Goal: Find specific page/section: Find specific page/section

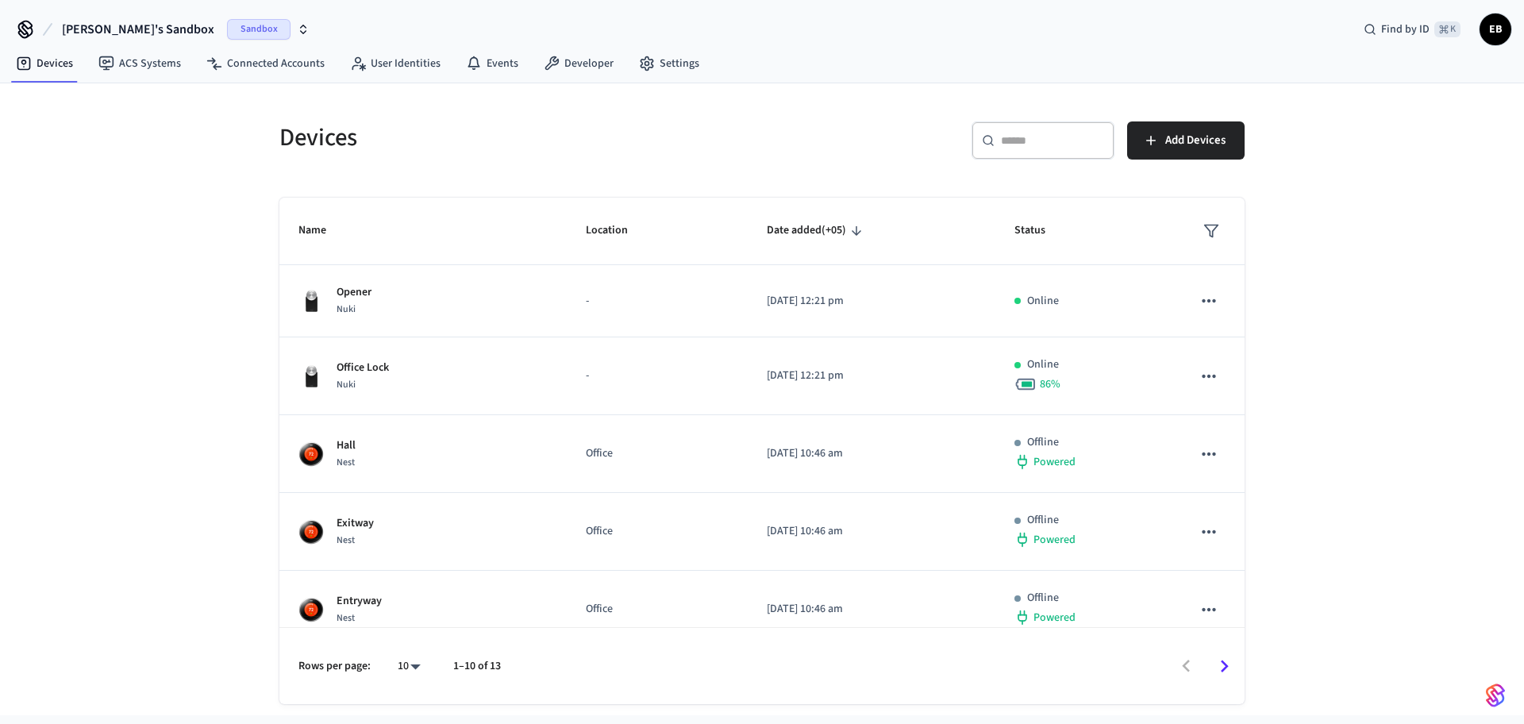
click at [235, 34] on span "Sandbox" at bounding box center [258, 29] width 63 height 21
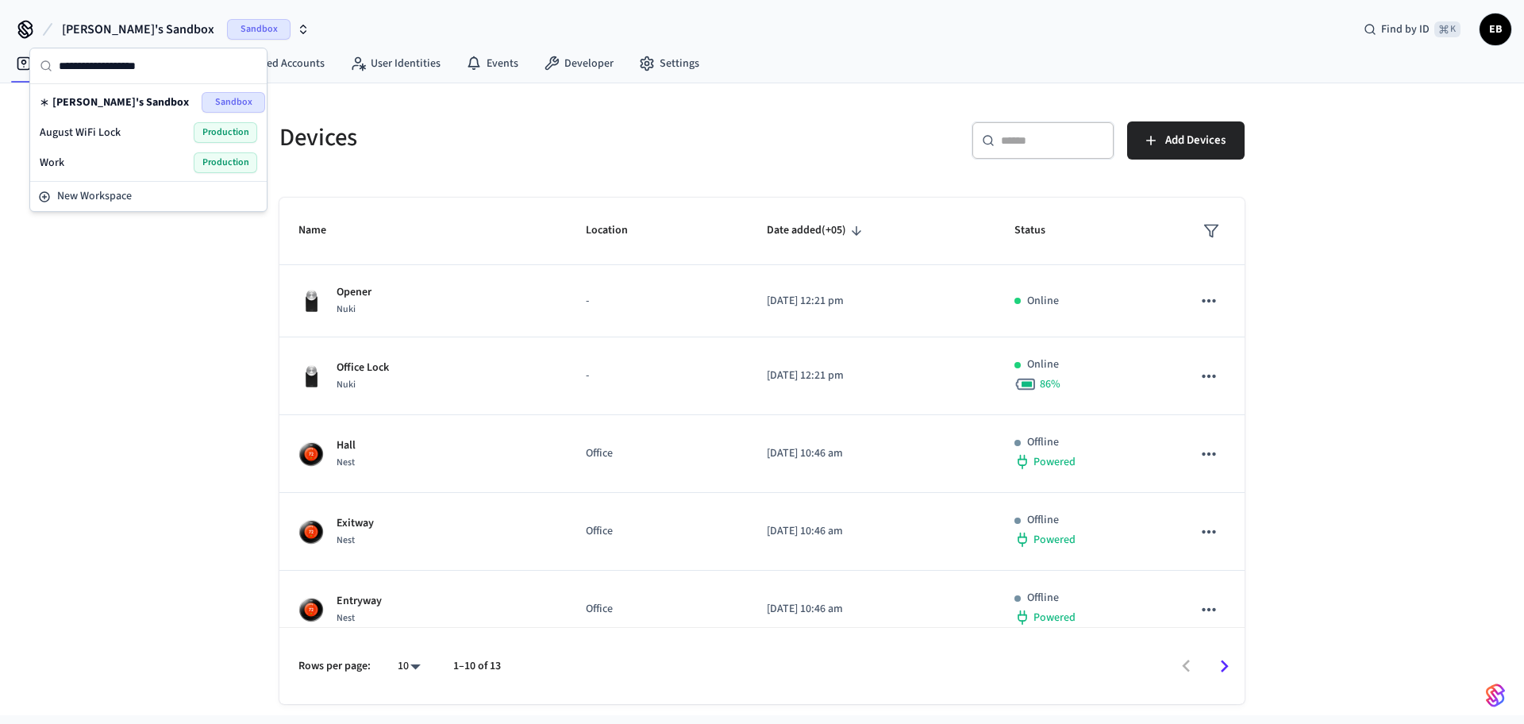
click at [80, 155] on div "Work Production" at bounding box center [148, 162] width 217 height 21
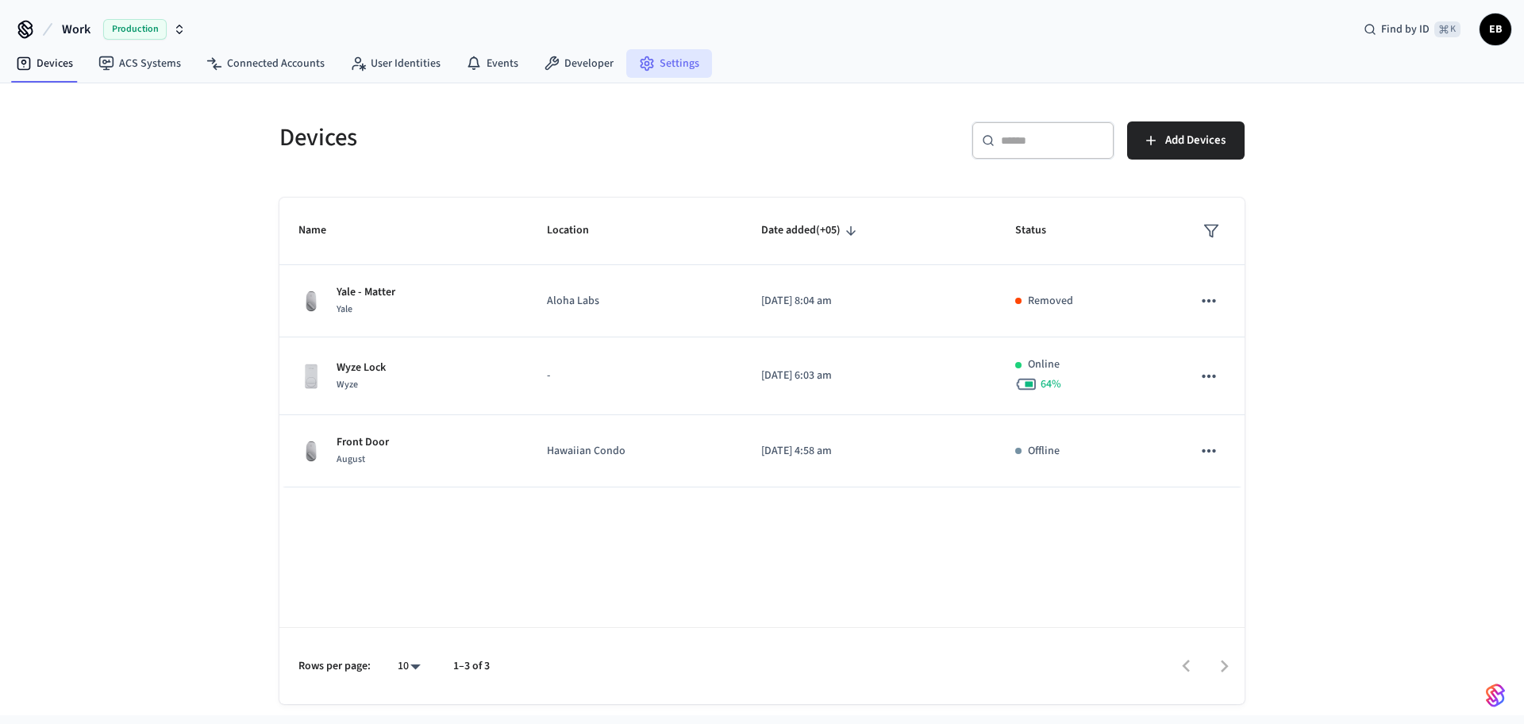
click at [676, 70] on link "Settings" at bounding box center [669, 63] width 86 height 29
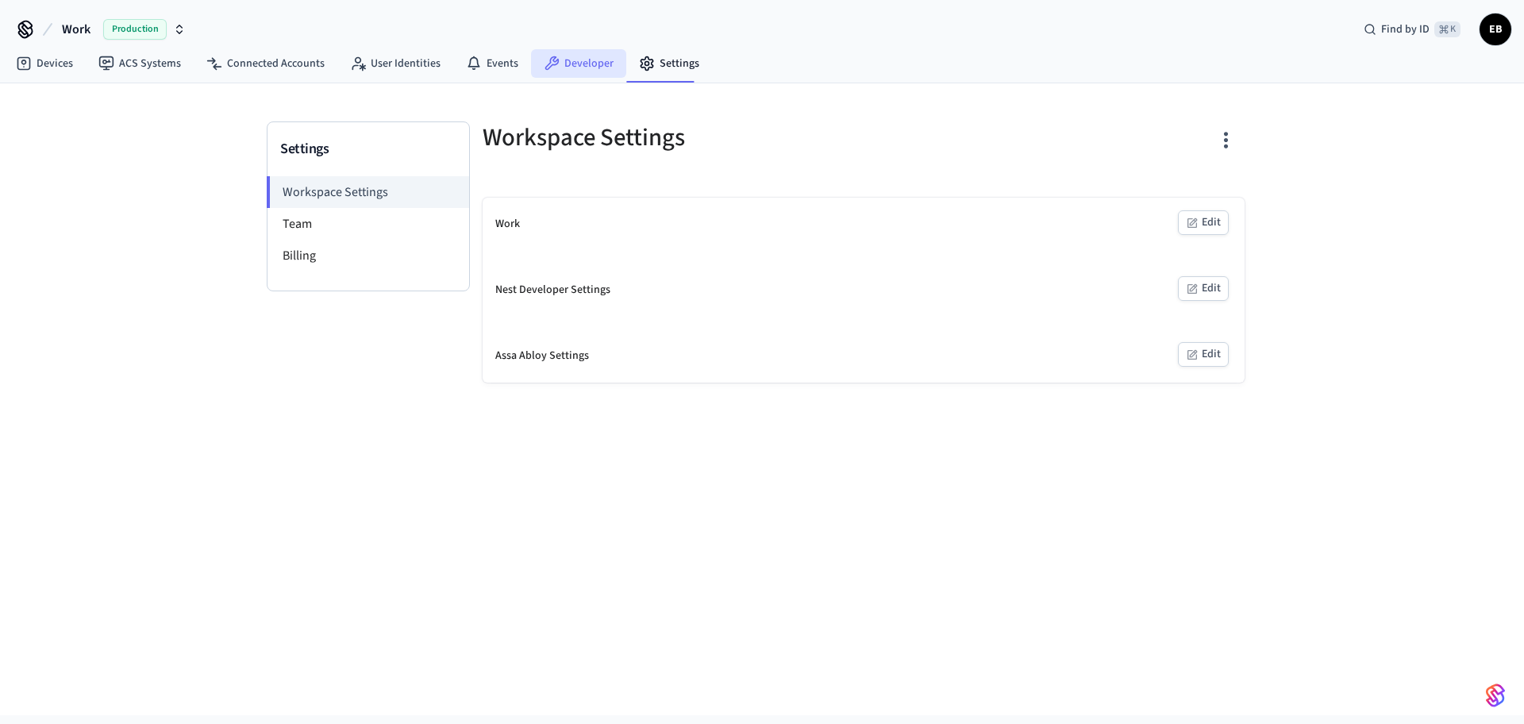
click at [573, 63] on link "Developer" at bounding box center [578, 63] width 95 height 29
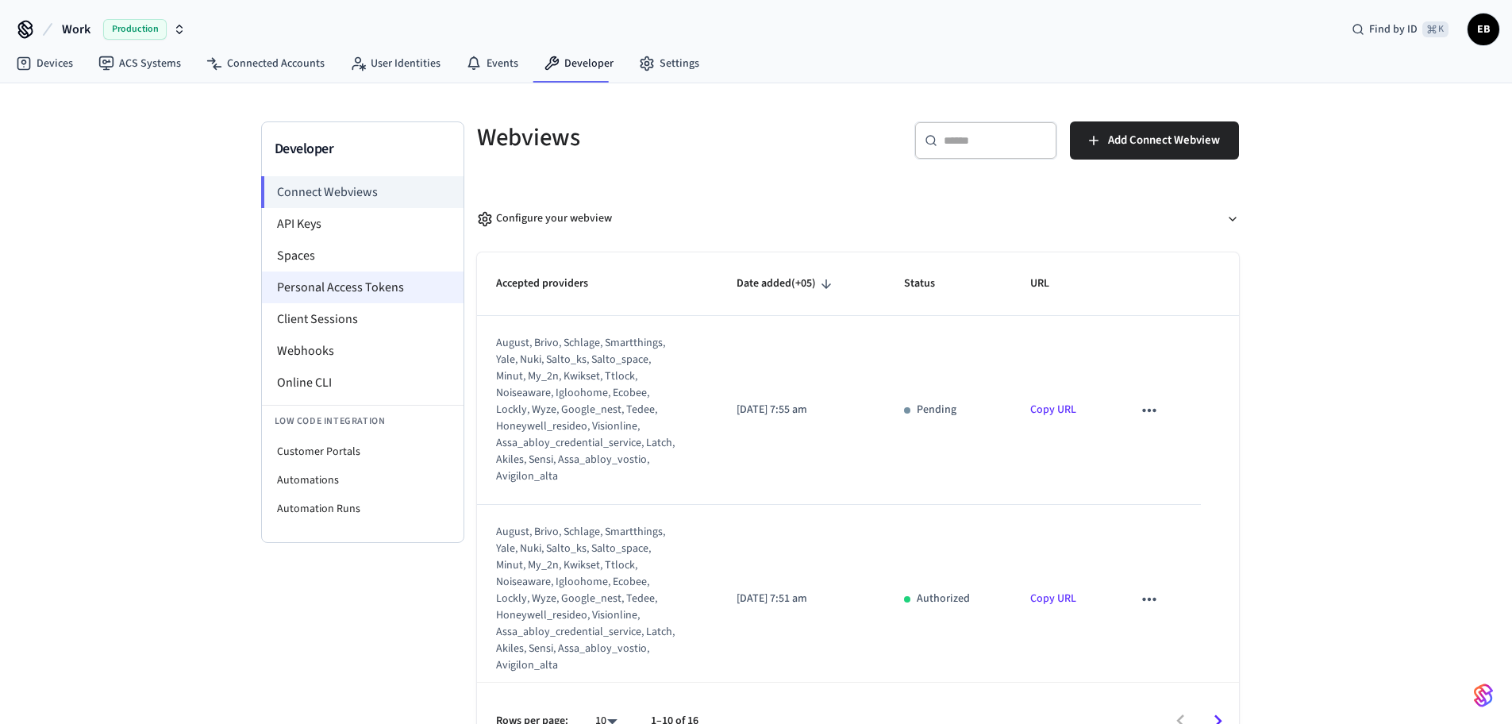
click at [334, 274] on li "Personal Access Tokens" at bounding box center [363, 287] width 202 height 32
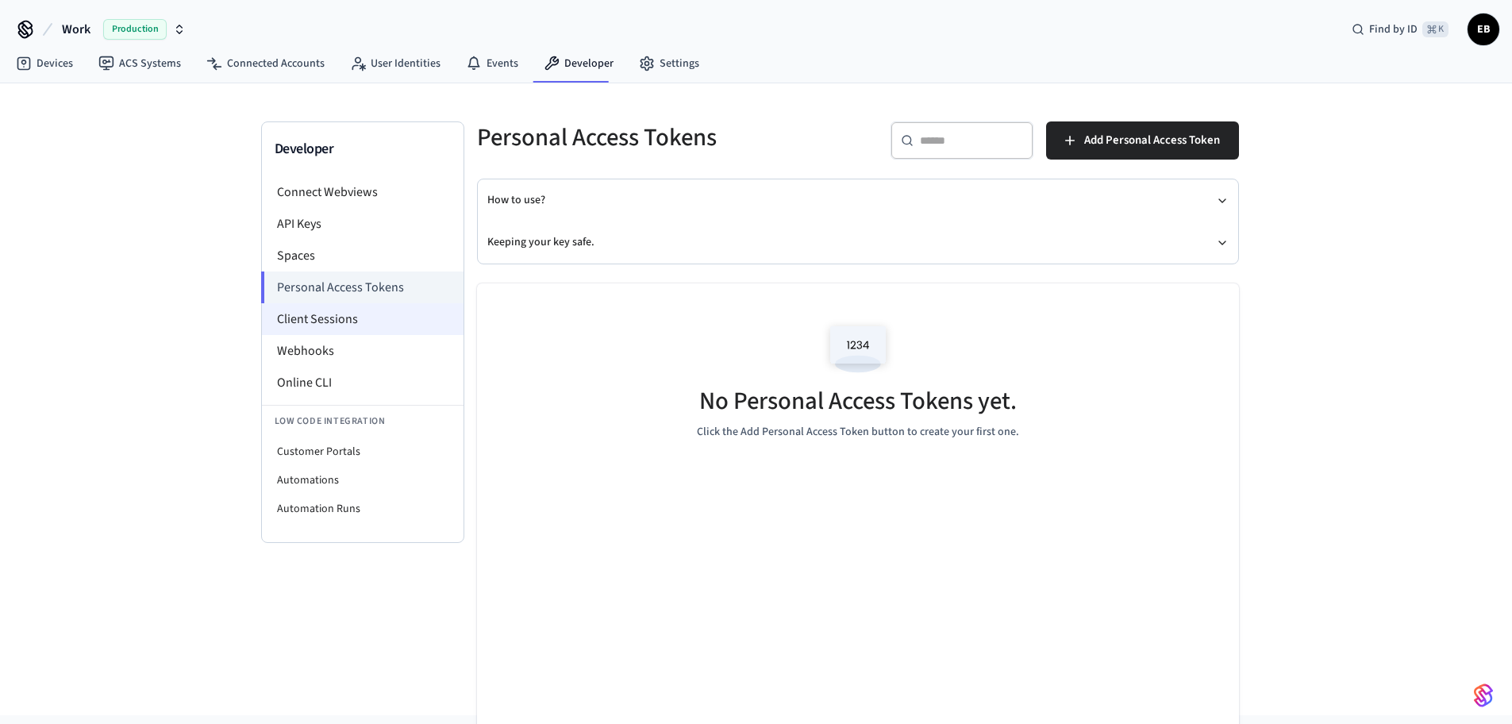
click at [333, 334] on li "Client Sessions" at bounding box center [363, 319] width 202 height 32
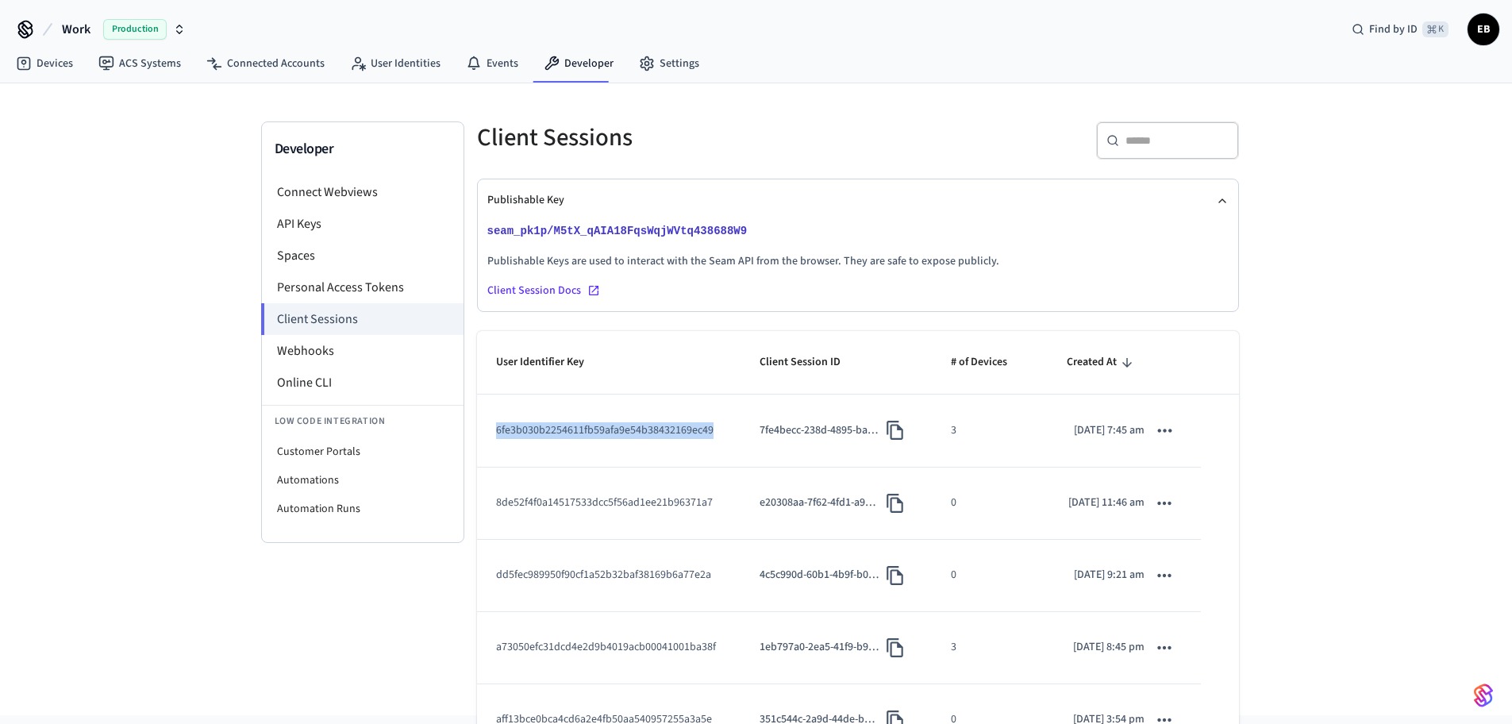
drag, startPoint x: 714, startPoint y: 454, endPoint x: 497, endPoint y: 455, distance: 216.7
click at [497, 455] on td "6fe3b030b2254611fb59afa9e54b38432169ec49" at bounding box center [608, 430] width 263 height 72
copy td "6fe3b030b2254611fb59afa9e54b38432169ec49"
